Goal: Task Accomplishment & Management: Manage account settings

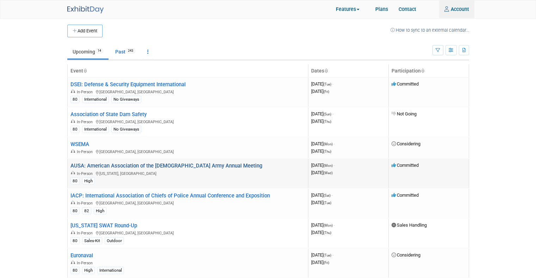
type input "[EMAIL_ADDRESS][DOMAIN_NAME]"
click at [110, 164] on link "AUSA: American Association of the [DEMOGRAPHIC_DATA] Army Annual Meeting" at bounding box center [166, 166] width 192 height 6
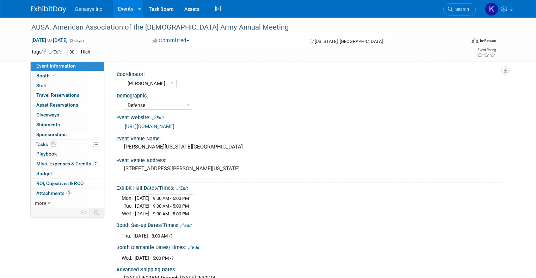
select select "Kate"
select select "Defense"
select select "No"
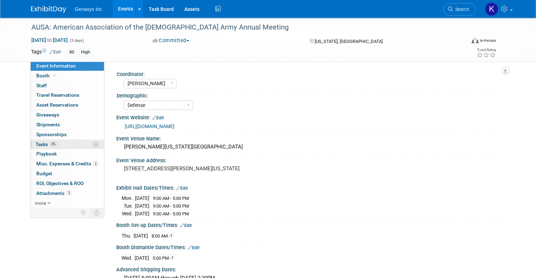
click at [50, 146] on span "0%" at bounding box center [54, 144] width 8 height 5
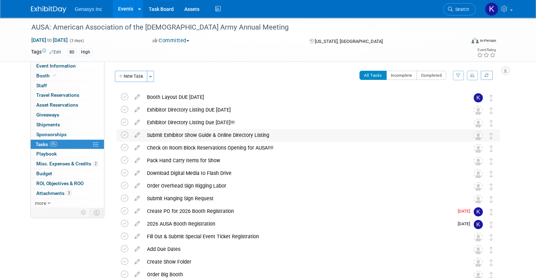
click at [148, 133] on div "Submit Exhibitor Show Guide & Online Directory Listing" at bounding box center [301, 135] width 316 height 12
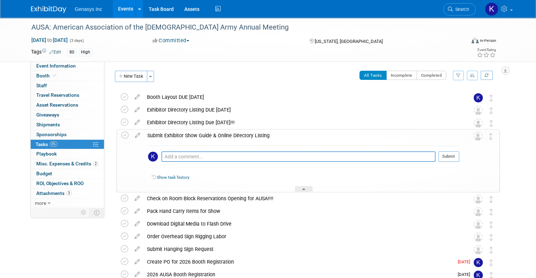
click at [149, 133] on div "Submit Exhibitor Show Guide & Online Directory Listing" at bounding box center [301, 136] width 315 height 12
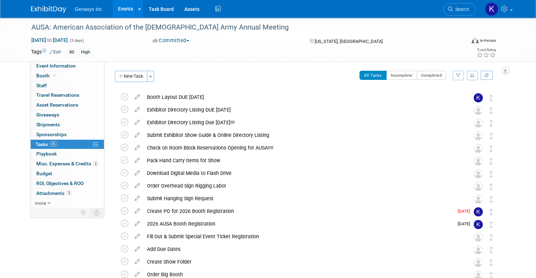
click at [131, 109] on icon at bounding box center [137, 108] width 12 height 9
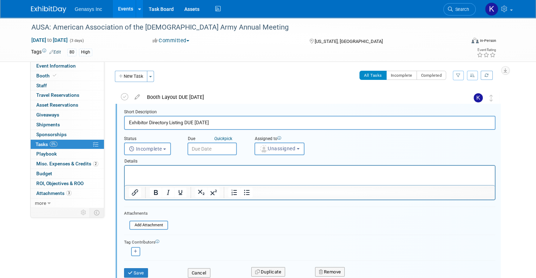
scroll to position [1, 0]
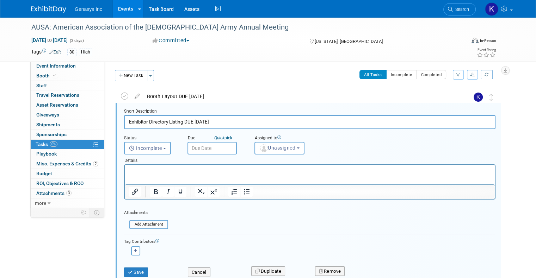
click at [200, 151] on body "Genasys Inc Events Add Event Bulk Upload Events Shareable Event Boards Recently…" at bounding box center [268, 138] width 536 height 278
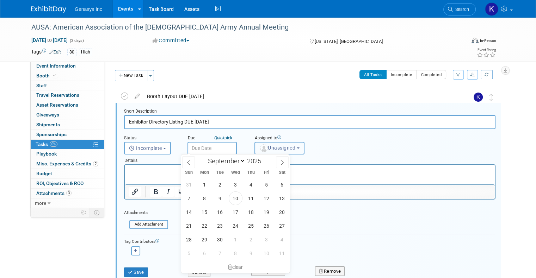
click at [254, 145] on button "Unassigned" at bounding box center [279, 148] width 50 height 13
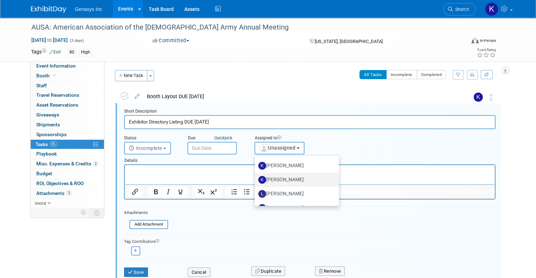
scroll to position [35, 0]
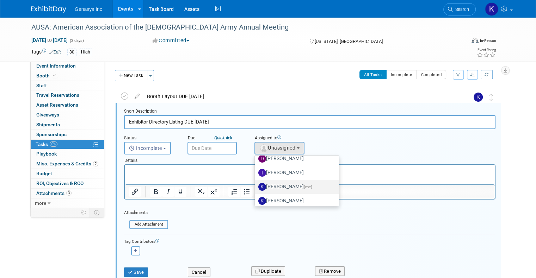
click at [282, 186] on label "Kate Lawson (me)" at bounding box center [295, 186] width 74 height 11
click at [256, 186] on input "Kate Lawson (me)" at bounding box center [253, 186] width 5 height 5
select select "4dbda47f-c515-4673-81c9-9889cf23750d"
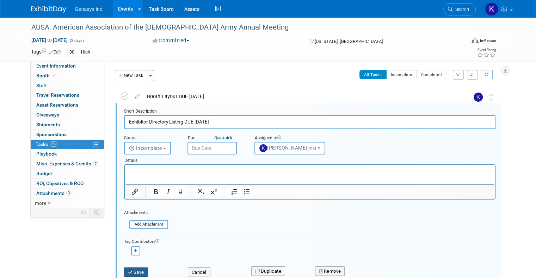
click at [128, 270] on button "Save" at bounding box center [136, 273] width 24 height 10
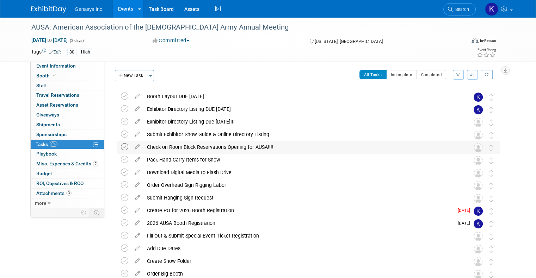
click at [121, 146] on icon at bounding box center [124, 146] width 7 height 7
click at [121, 135] on icon at bounding box center [124, 134] width 7 height 7
click at [121, 119] on icon at bounding box center [124, 121] width 7 height 7
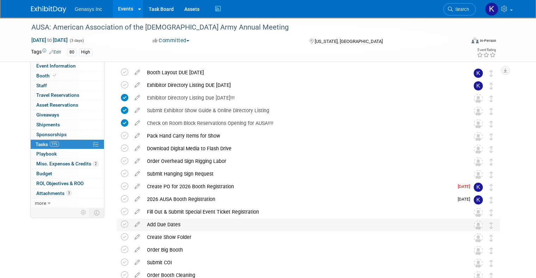
scroll to position [36, 0]
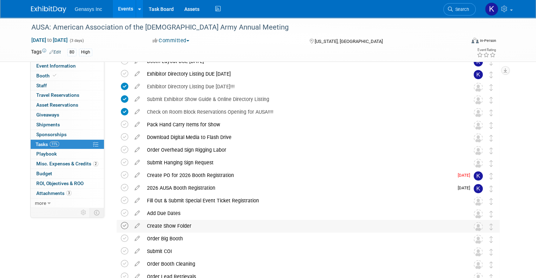
click at [121, 225] on icon at bounding box center [124, 225] width 7 height 7
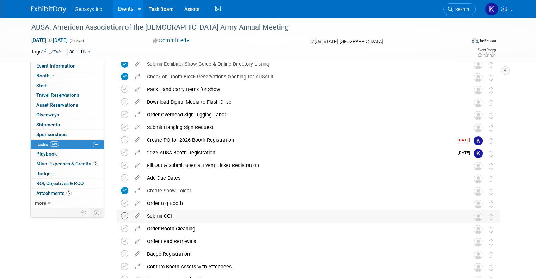
click at [121, 216] on icon at bounding box center [124, 215] width 7 height 7
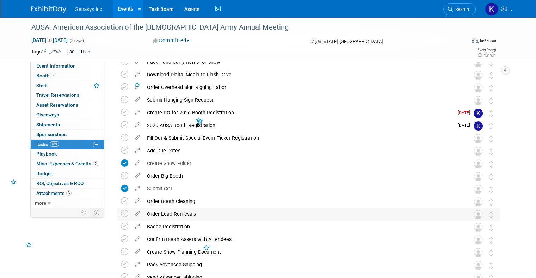
scroll to position [106, 0]
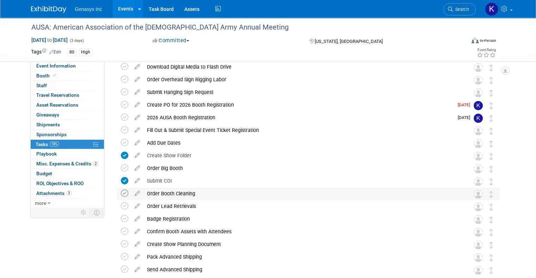
click at [121, 194] on icon at bounding box center [124, 193] width 7 height 7
click at [121, 206] on icon at bounding box center [124, 206] width 7 height 7
click at [121, 217] on icon at bounding box center [124, 218] width 7 height 7
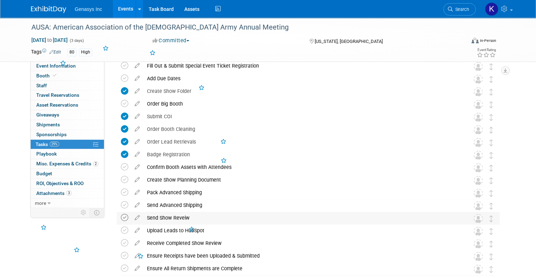
scroll to position [177, 0]
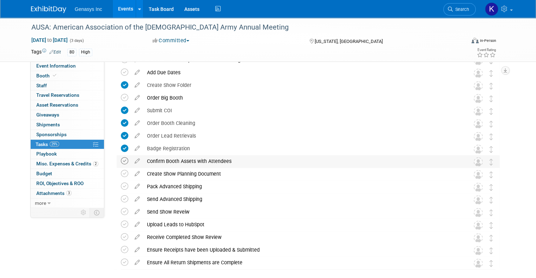
click at [121, 161] on icon at bounding box center [124, 160] width 7 height 7
click at [121, 173] on icon at bounding box center [124, 173] width 7 height 7
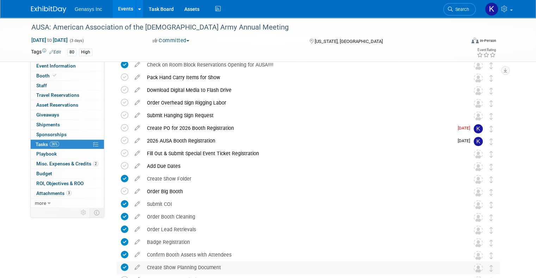
scroll to position [71, 0]
